Goal: Find specific page/section

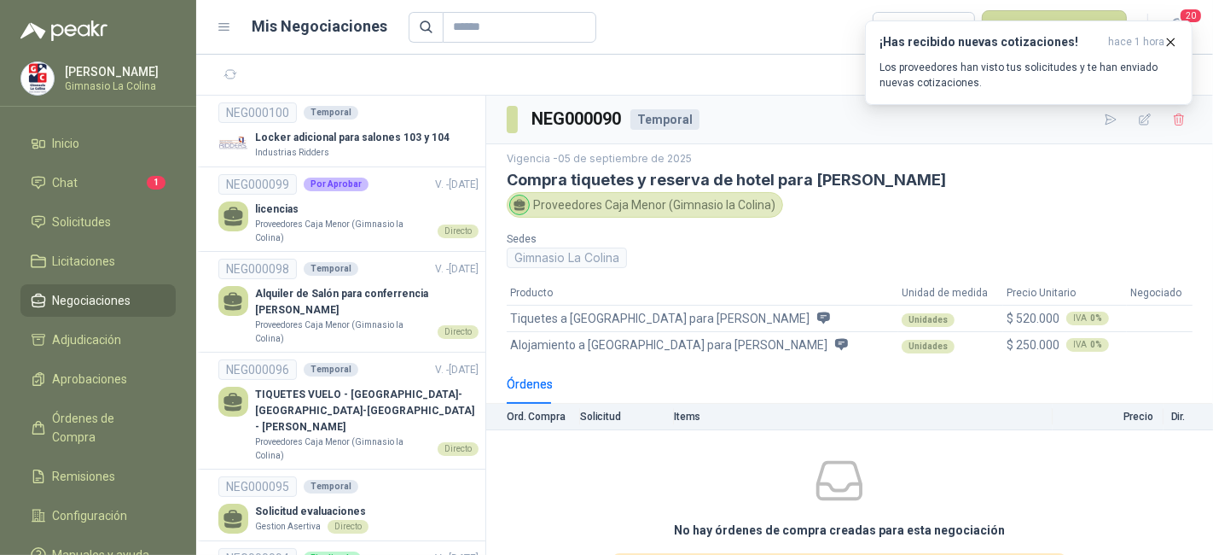
scroll to position [712, 0]
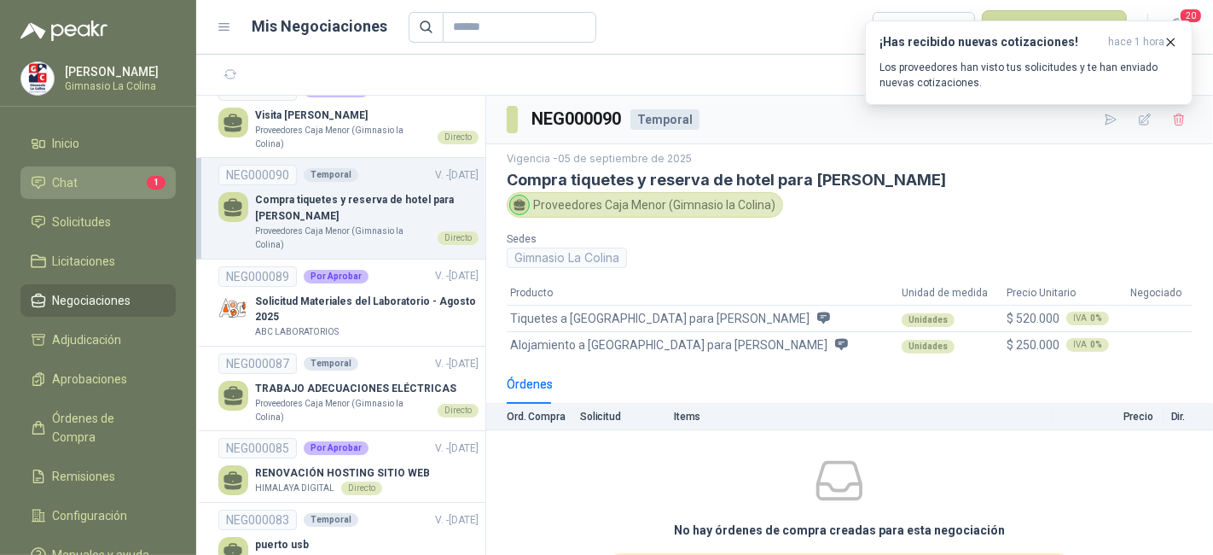
click at [102, 177] on li "Chat 1" at bounding box center [98, 182] width 135 height 19
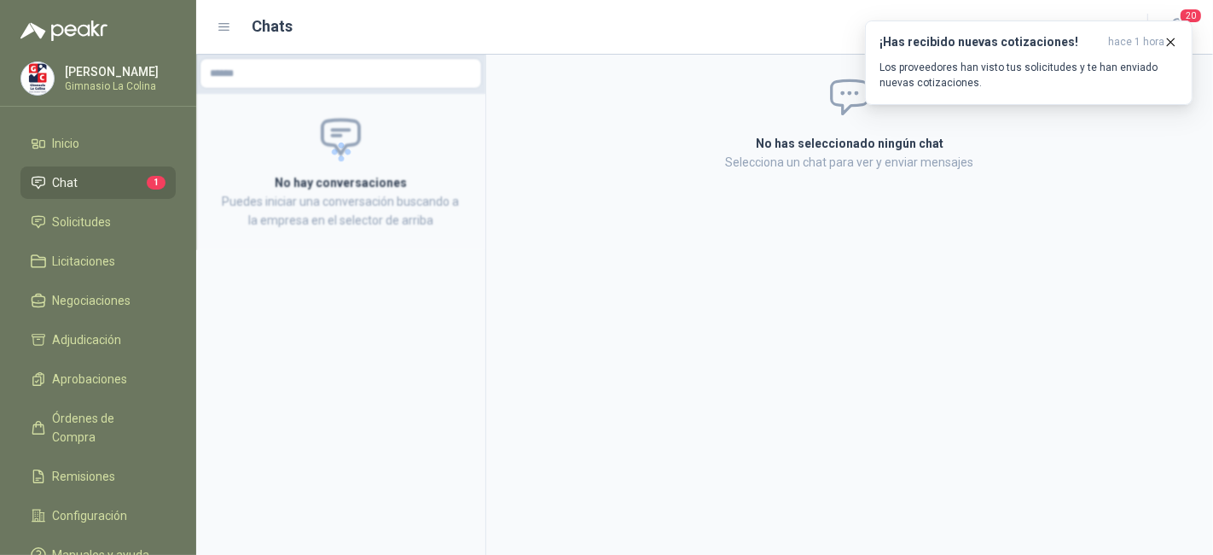
click at [102, 177] on li "Chat 1" at bounding box center [98, 182] width 135 height 19
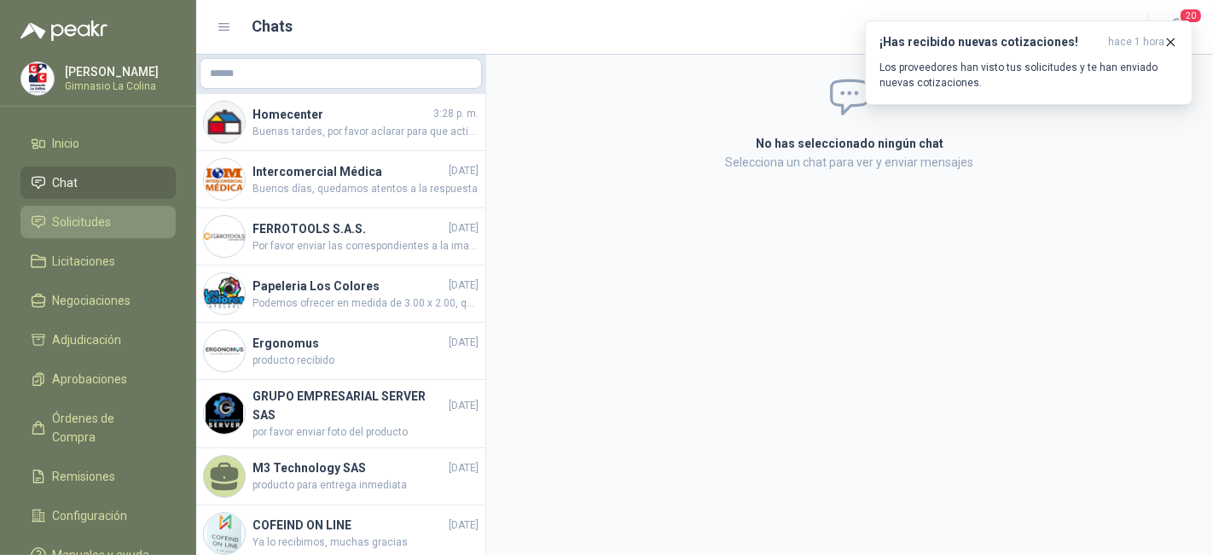
click at [118, 228] on li "Solicitudes" at bounding box center [98, 221] width 135 height 19
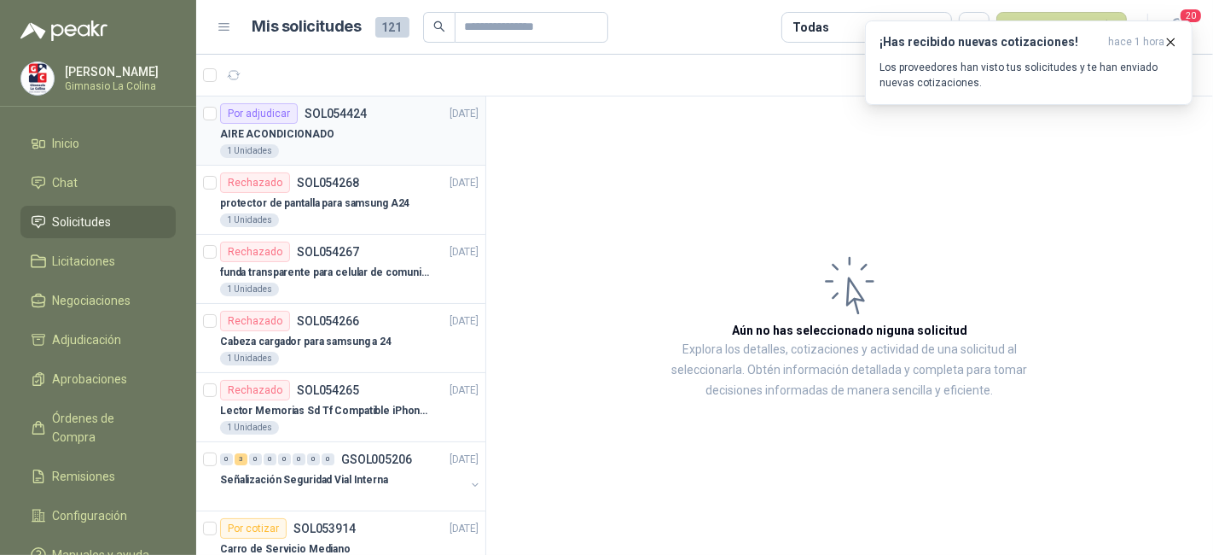
click at [394, 131] on div "AIRE ACONDICIONADO" at bounding box center [349, 134] width 259 height 20
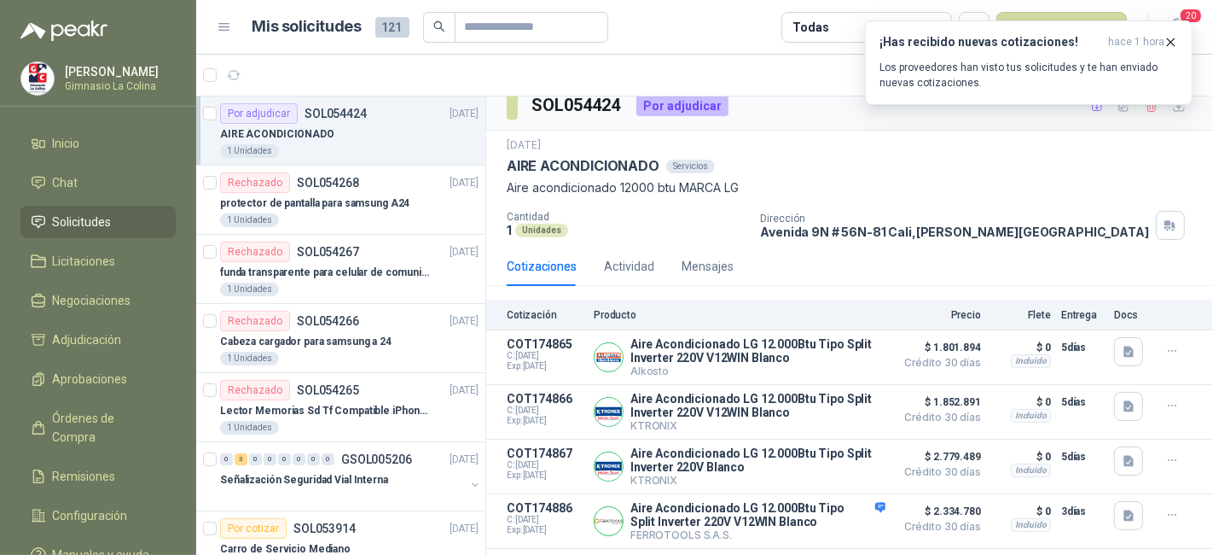
scroll to position [9, 0]
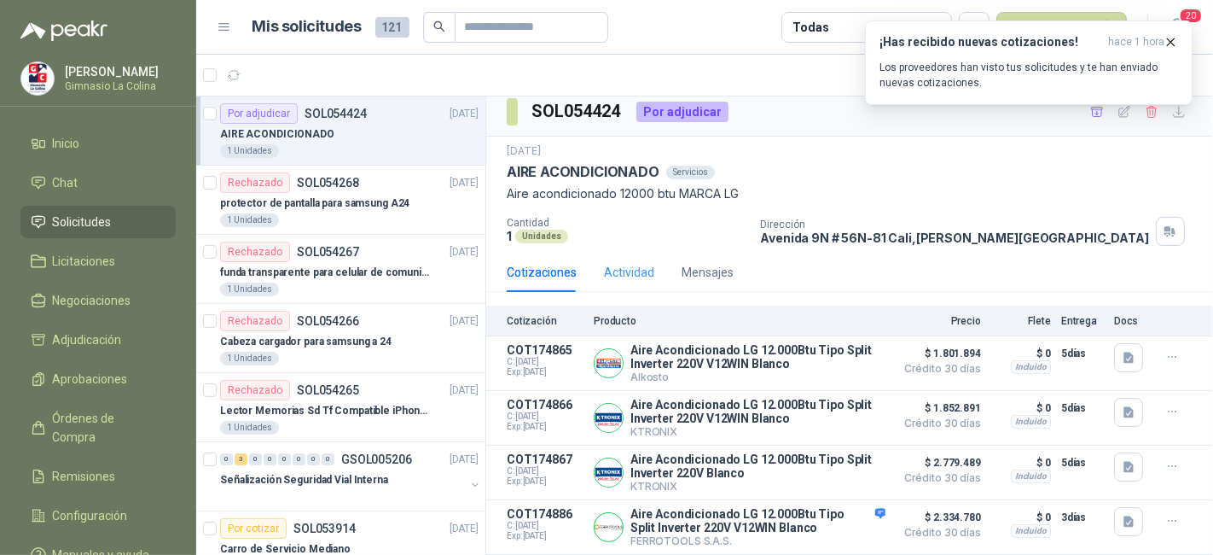
click at [632, 259] on div "Actividad" at bounding box center [629, 272] width 50 height 39
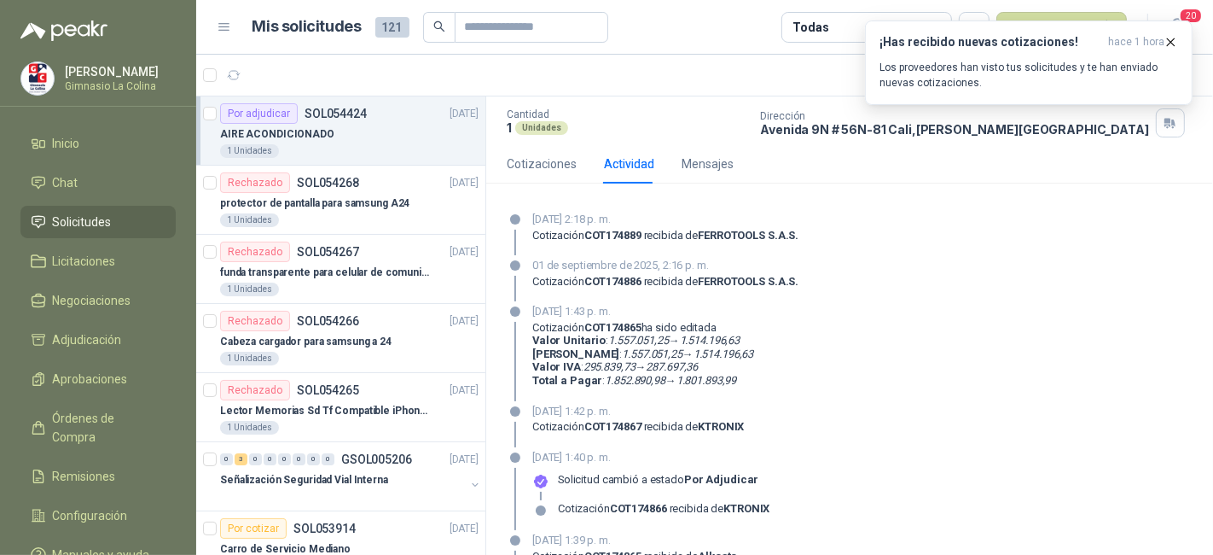
scroll to position [0, 0]
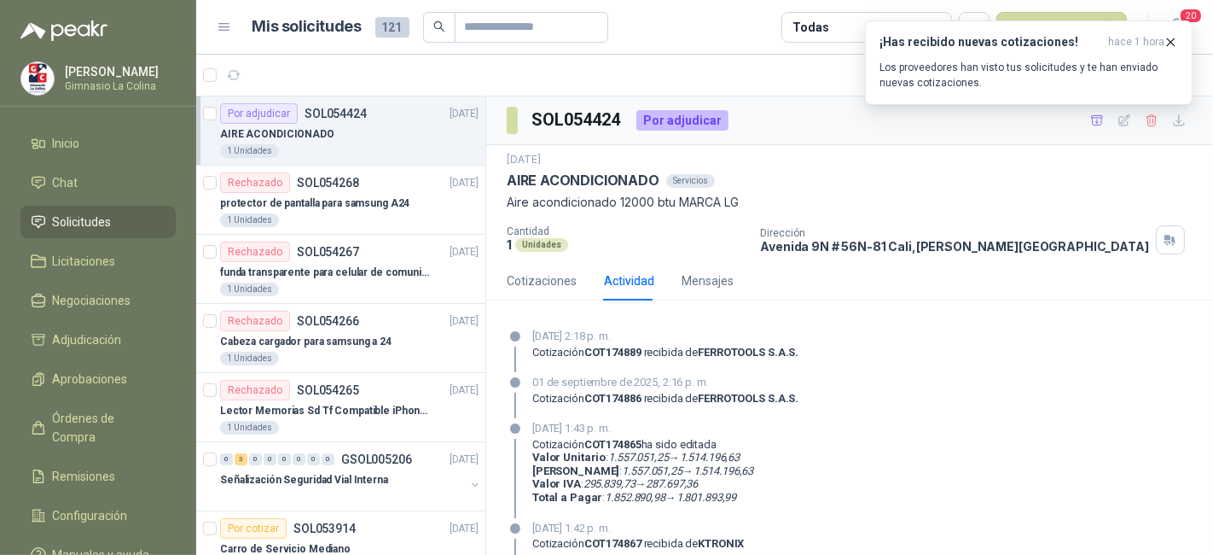
click at [419, 139] on div "AIRE ACONDICIONADO" at bounding box center [349, 134] width 259 height 20
click at [544, 280] on div "Cotizaciones" at bounding box center [542, 280] width 70 height 19
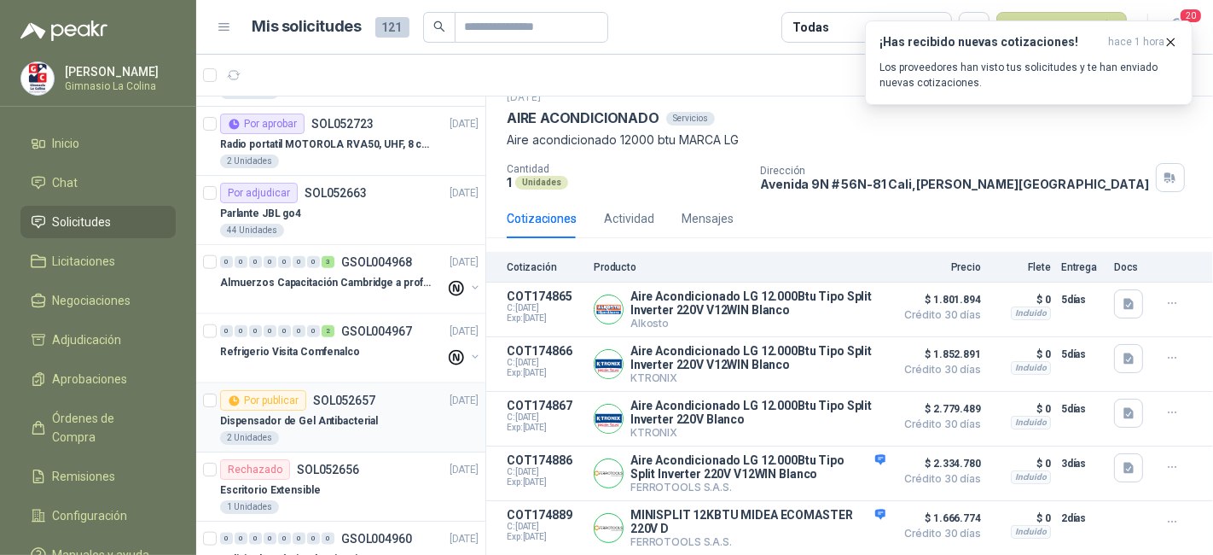
scroll to position [1659, 0]
